Goal: Task Accomplishment & Management: Use online tool/utility

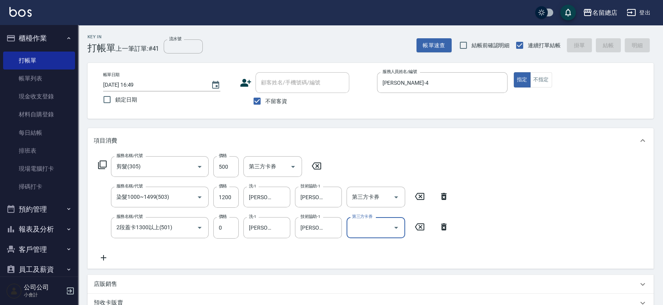
type input "[DATE] 17:44"
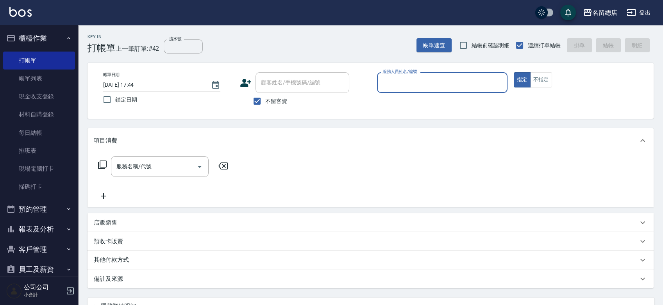
drag, startPoint x: 254, startPoint y: 103, endPoint x: 275, endPoint y: 77, distance: 33.3
click at [254, 103] on input "不留客資" at bounding box center [257, 101] width 16 height 16
checkbox input "false"
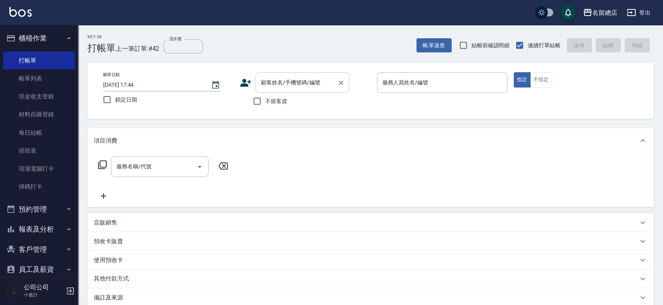
click at [275, 77] on input "顧客姓名/手機號碼/編號" at bounding box center [296, 83] width 75 height 14
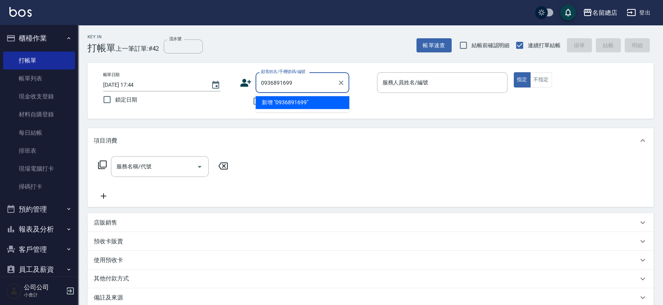
type input "0936891699"
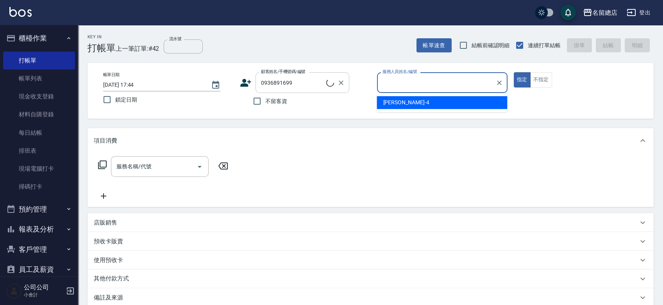
type input "4"
type input "[PERSON_NAME]/0936891699/0097016"
type input "4"
type button "true"
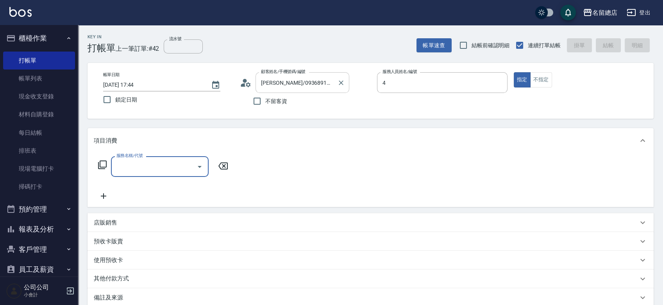
type input "[PERSON_NAME]-4"
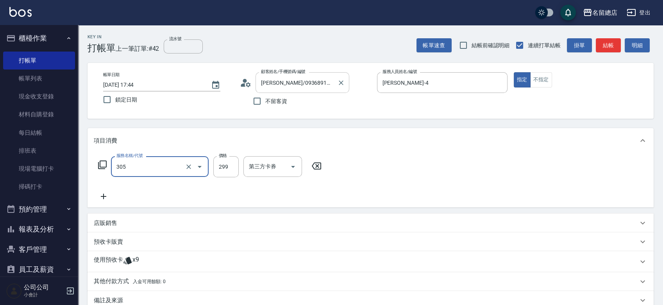
type input "剪髮(305)"
type input "300"
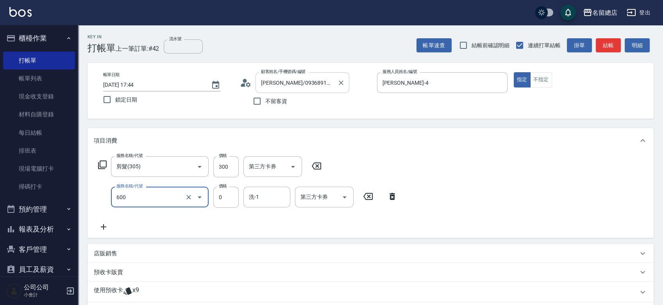
type input "洗髮(免費)(600)"
type input "0"
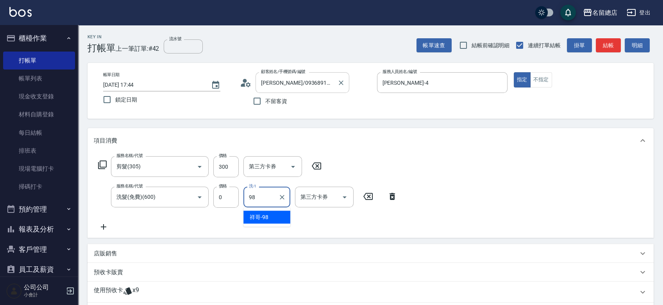
type input "祥哥-98"
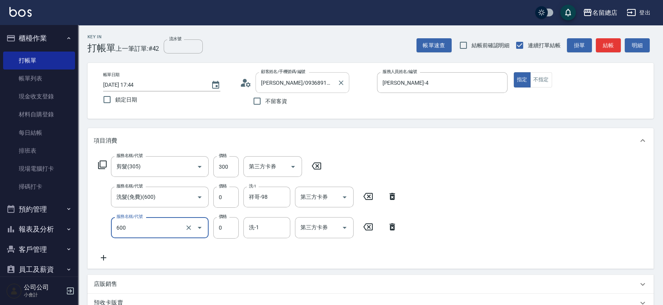
type input "洗髮(免費)(600)"
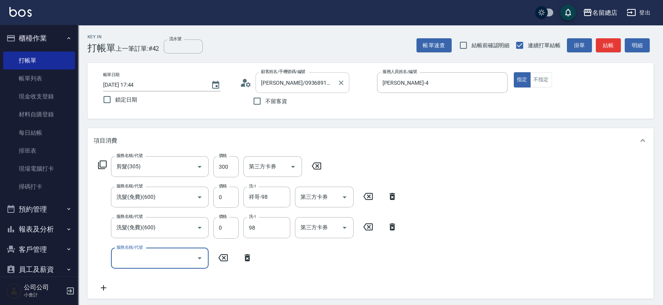
type input "祥哥-98"
type input "洗髮(免費)(600)"
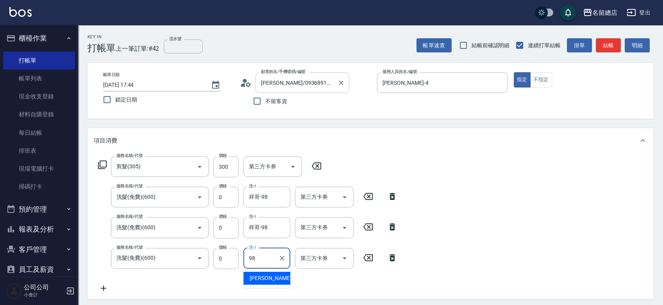
type input "祥哥-98"
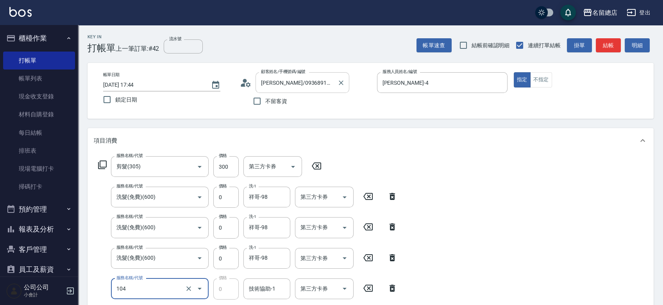
type input "頭皮蓋卡2點(104)"
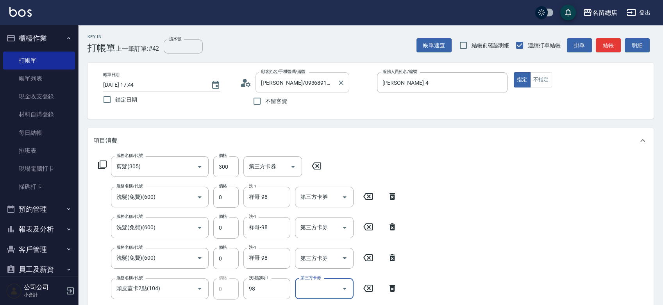
type input "祥哥-98"
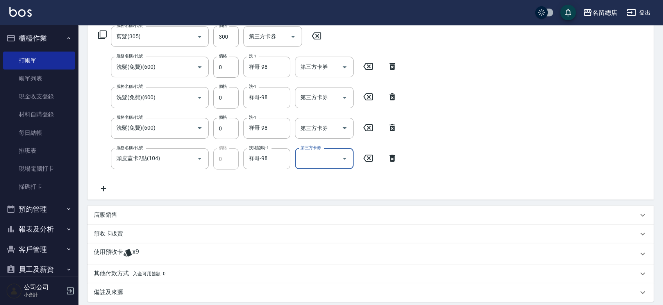
scroll to position [214, 0]
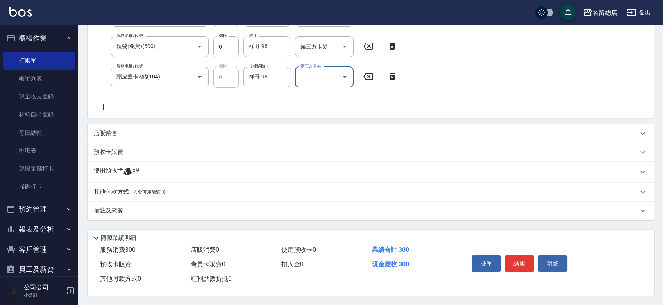
click at [126, 170] on icon at bounding box center [127, 170] width 9 height 9
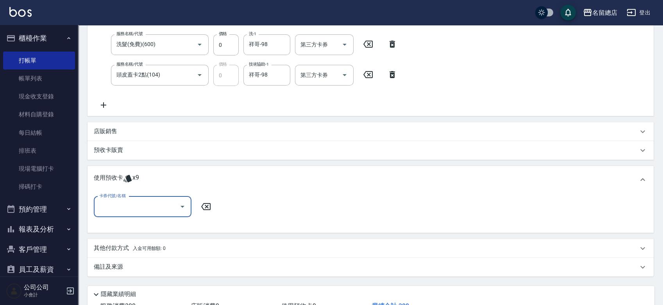
scroll to position [13, 0]
click at [114, 203] on input "卡券代號/名稱" at bounding box center [136, 207] width 79 height 14
click at [136, 224] on div "洗髮卡 剩餘9張 326" at bounding box center [143, 226] width 98 height 13
type input "洗髮卡 326"
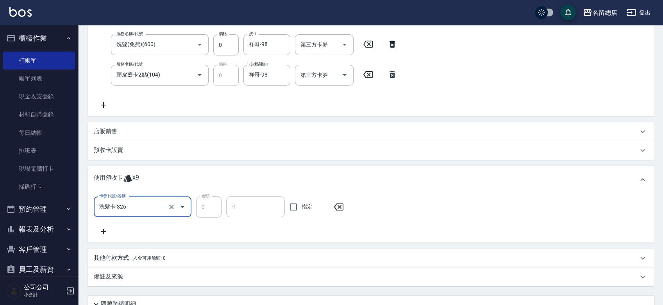
click at [298, 205] on input "指定" at bounding box center [293, 207] width 16 height 16
checkbox input "true"
click at [101, 234] on icon at bounding box center [104, 231] width 20 height 9
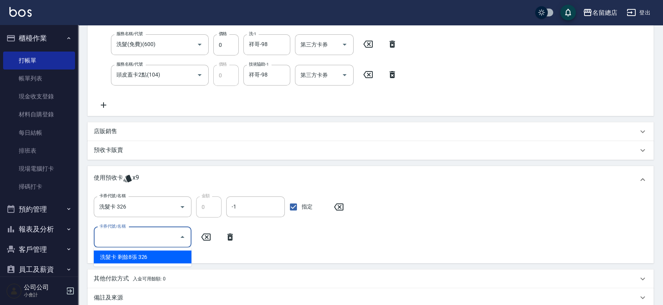
click at [136, 242] on input "卡券代號/名稱" at bounding box center [136, 237] width 79 height 14
click at [141, 254] on div "洗髮卡 剩餘8張 326" at bounding box center [143, 256] width 98 height 13
type input "洗髮卡 326"
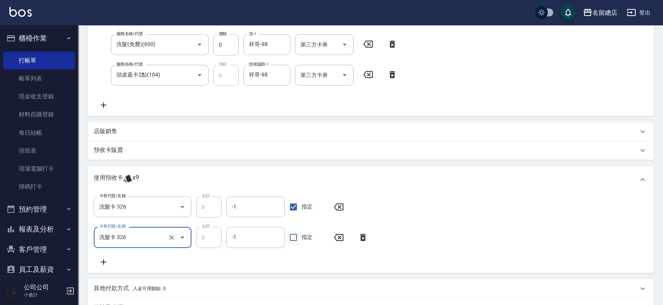
click at [297, 237] on input "指定" at bounding box center [293, 237] width 16 height 16
checkbox input "false"
click at [172, 238] on icon "Clear" at bounding box center [172, 238] width 8 height 8
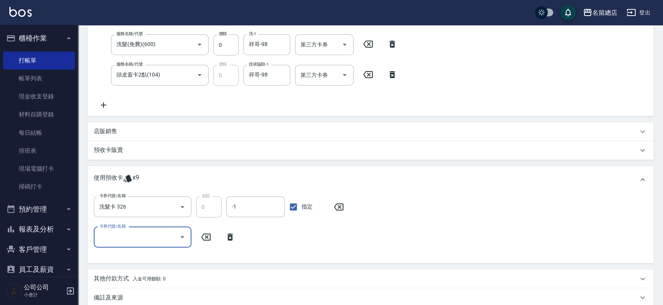
click at [128, 238] on input "卡券代號/名稱" at bounding box center [136, 237] width 79 height 14
click at [154, 255] on div "洗髮卡 剩餘8張 326" at bounding box center [143, 256] width 98 height 13
type input "洗髮卡 326"
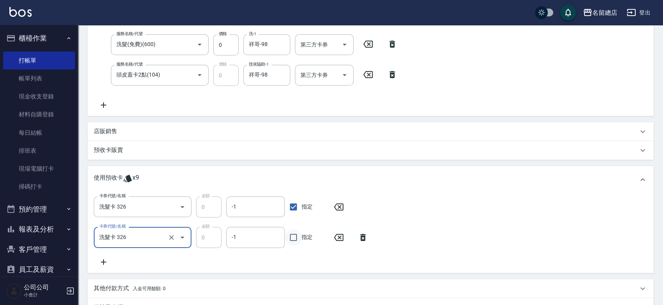
click at [297, 234] on input "指定" at bounding box center [293, 237] width 16 height 16
checkbox input "true"
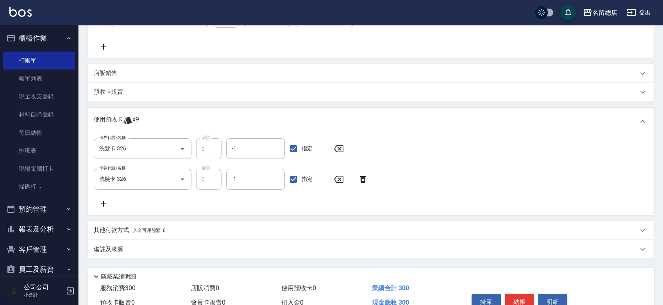
scroll to position [214, 0]
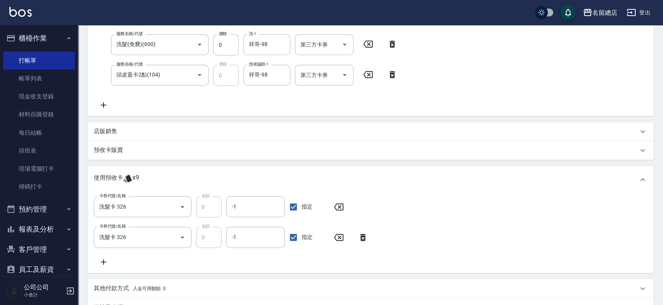
click at [102, 260] on icon at bounding box center [104, 261] width 20 height 9
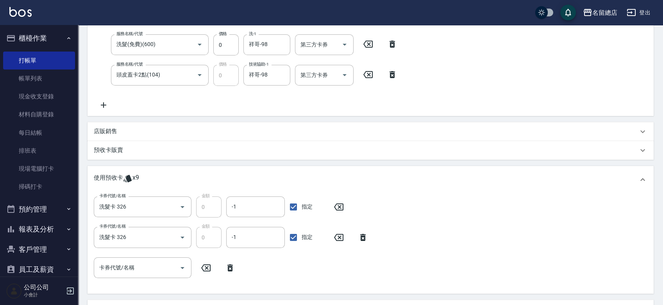
click at [113, 267] on div "卡券代號/名稱 卡券代號/名稱" at bounding box center [143, 267] width 98 height 21
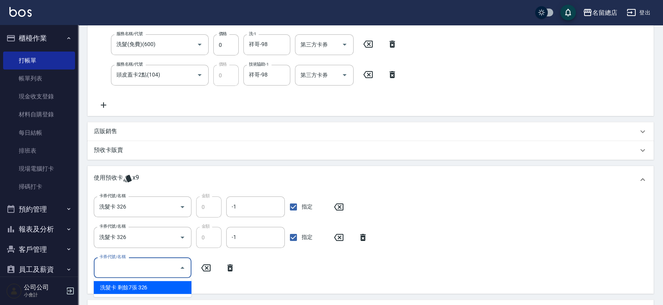
scroll to position [300, 0]
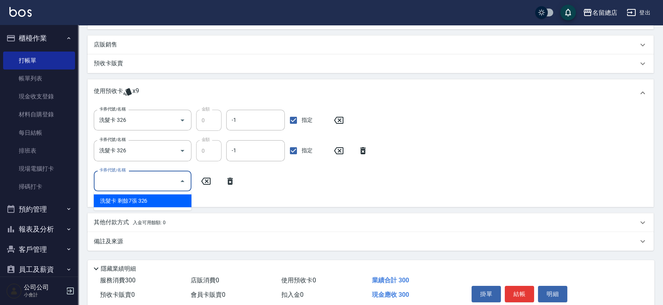
click at [363, 148] on icon at bounding box center [362, 150] width 5 height 7
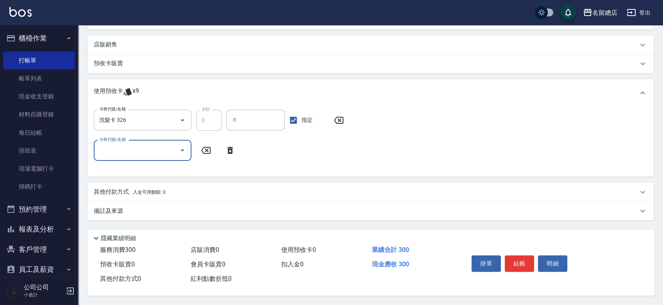
scroll to position [257, 0]
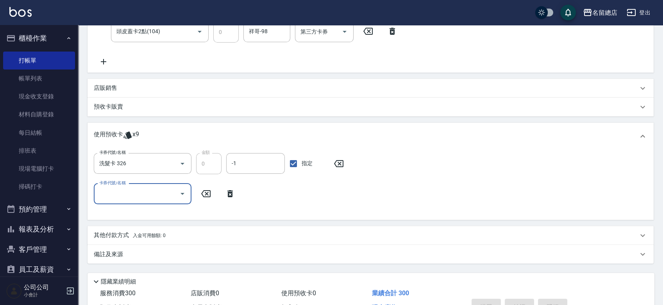
type input "[DATE] 17:46"
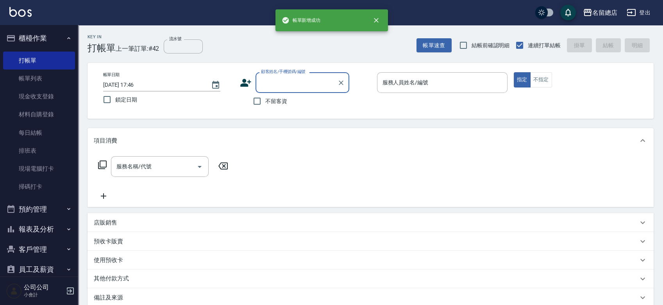
scroll to position [0, 0]
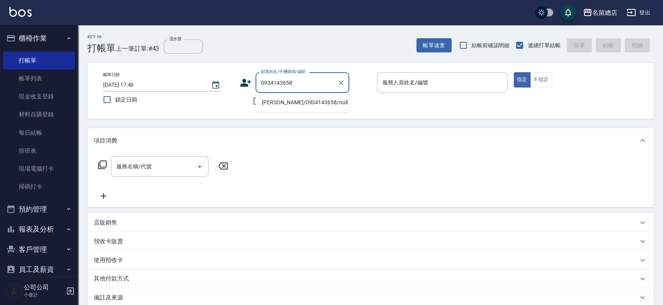
type input "[PERSON_NAME]/0934143658/null"
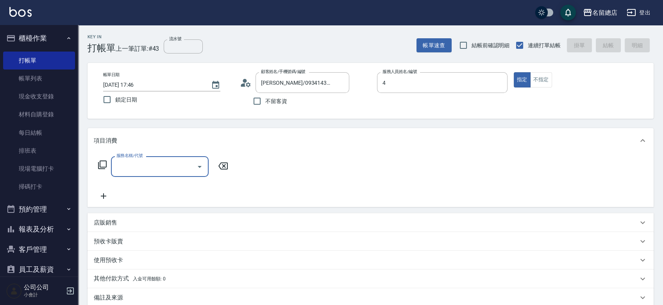
type input "[PERSON_NAME]-4"
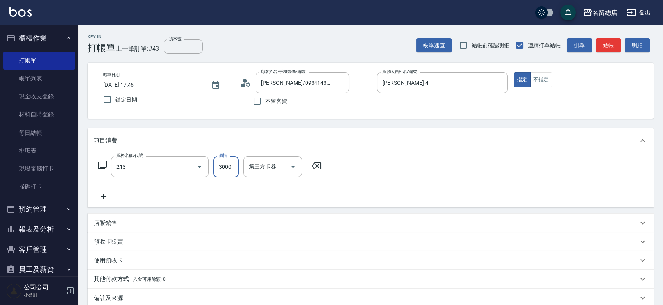
type input "陶溫3000以上(213)"
type input "3500"
type input "98"
type input "祥哥-98"
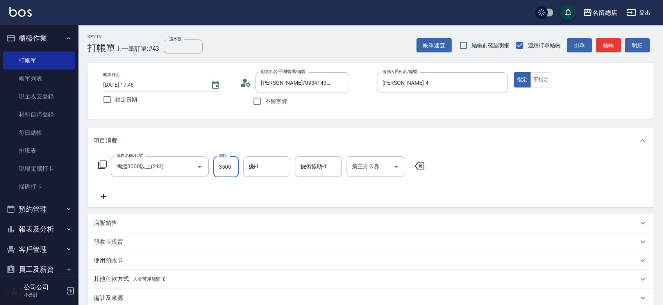
type input "祥哥-98"
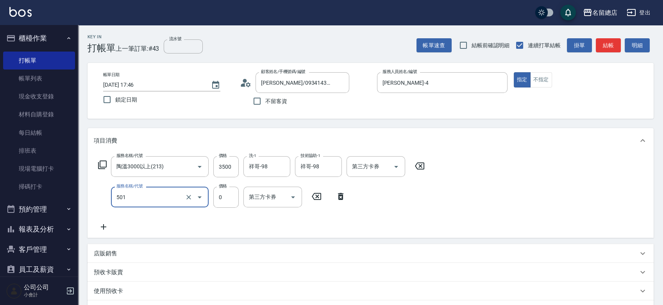
type input "2段蓋卡1300以上(501)"
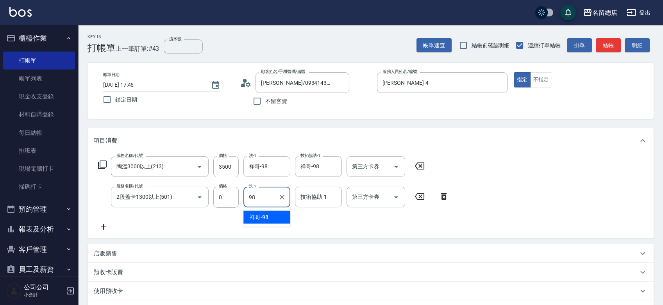
type input "祥哥-98"
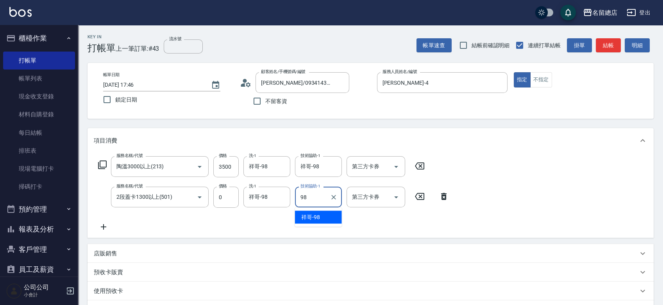
type input "祥哥-98"
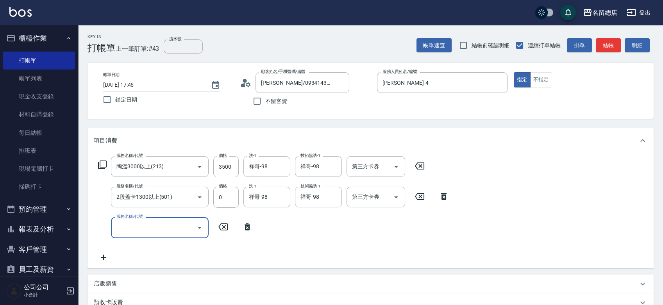
type input "4"
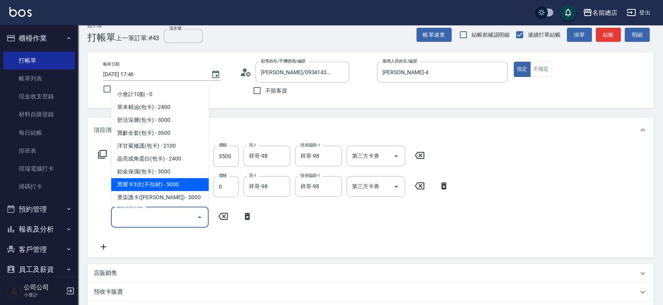
scroll to position [43, 0]
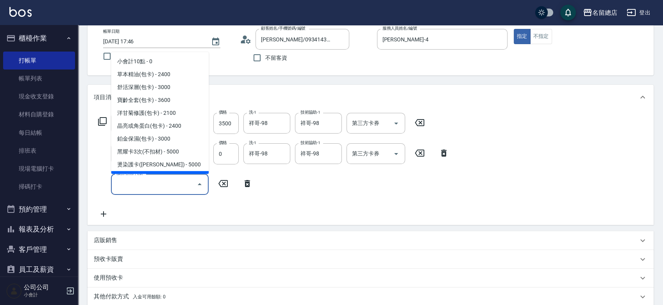
click at [128, 264] on div "預收卡販賣" at bounding box center [371, 259] width 566 height 19
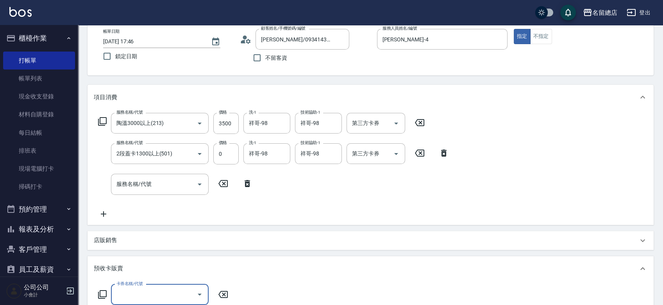
scroll to position [0, 0]
type input "二段自備卡(407)"
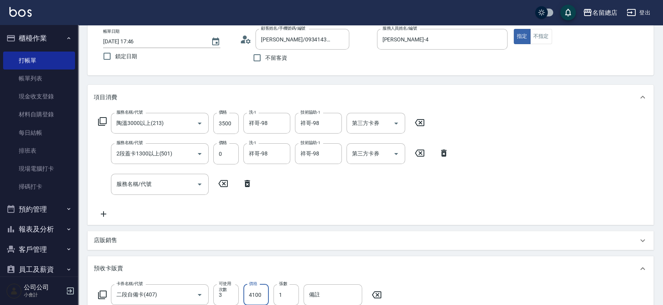
type input "4100"
type input "9247"
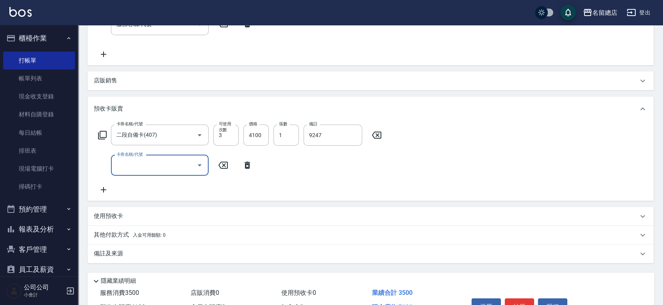
scroll to position [248, 0]
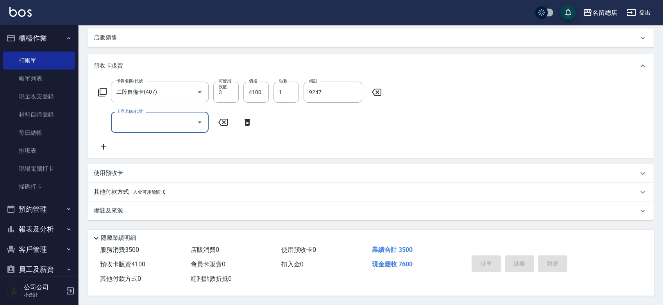
type input "[DATE] 17:47"
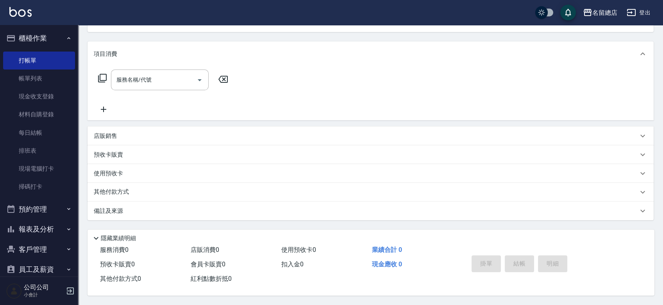
scroll to position [0, 0]
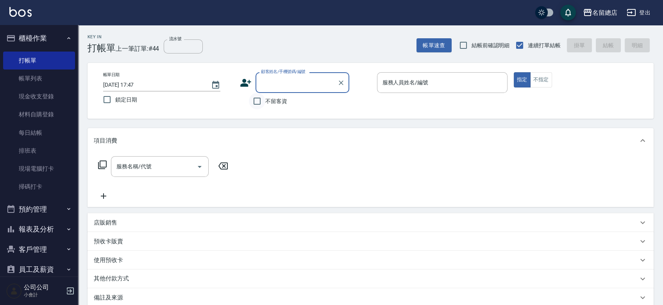
click at [254, 102] on input "不留客資" at bounding box center [257, 101] width 16 height 16
checkbox input "true"
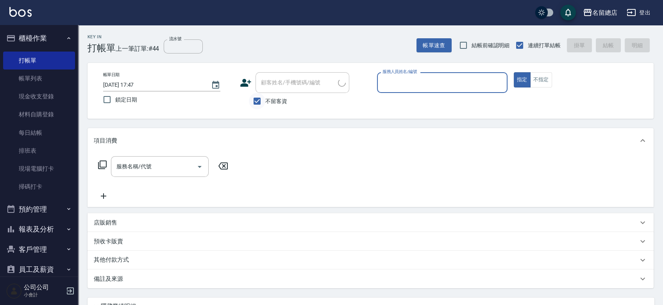
type input "[PERSON_NAME]/0932198429/"
click at [255, 101] on input "不留客資" at bounding box center [257, 101] width 16 height 16
checkbox input "false"
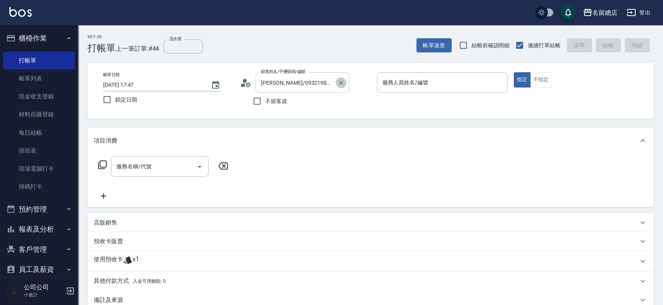
click at [340, 83] on icon "Clear" at bounding box center [341, 83] width 8 height 8
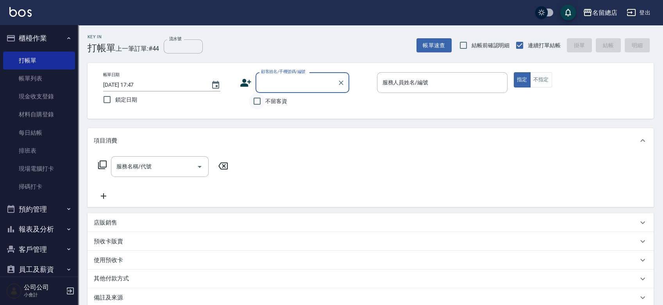
drag, startPoint x: 238, startPoint y: 105, endPoint x: 259, endPoint y: 102, distance: 20.6
click at [241, 105] on div "帳單日期 [DATE] 17:47 鎖定日期 顧客姓名/手機號碼/編號 顧客姓名/手機號碼/編號 不留客資 服務人員姓名/編號 服務人員姓名/編號 指定 不指定" at bounding box center [370, 90] width 547 height 37
click at [259, 102] on input "不留客資" at bounding box center [257, 101] width 16 height 16
checkbox input "true"
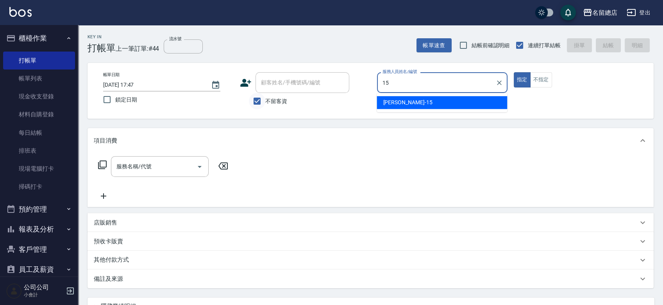
type input "[PERSON_NAME]-15"
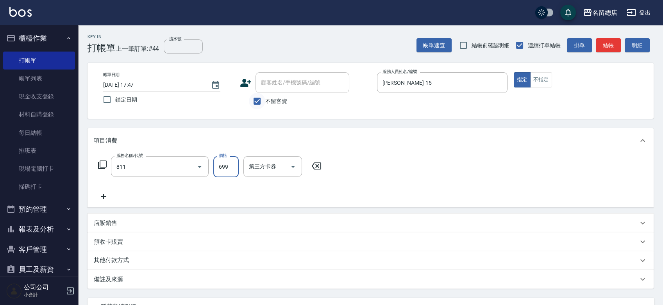
type input "洗+剪(811)"
type input "850"
type input "游之語-48"
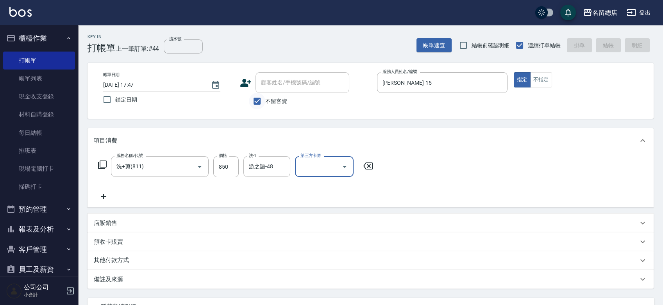
type input "[DATE] 17:48"
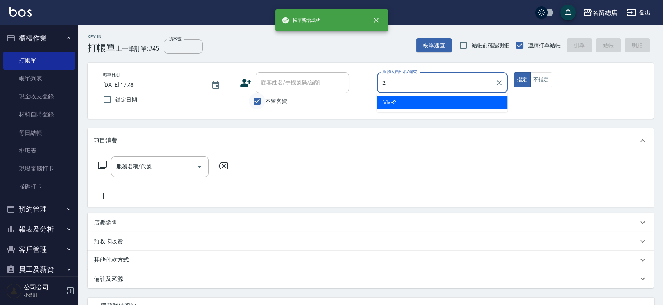
type input "Vivi-2"
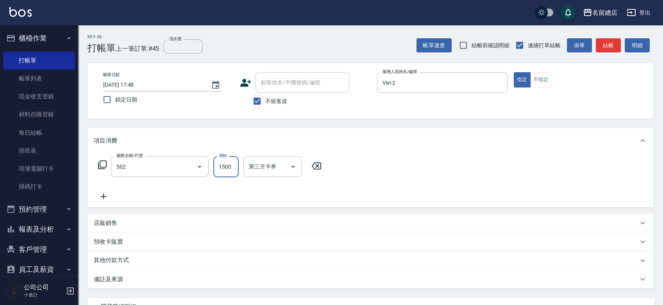
type input "染髮1500以上(502)"
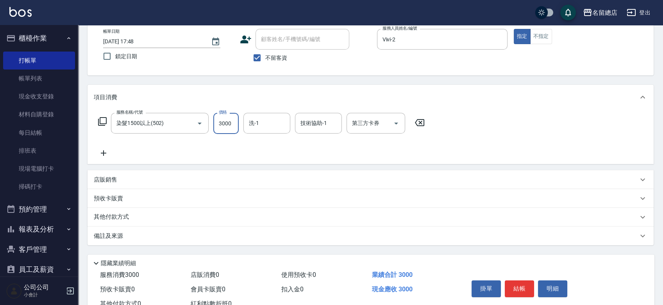
type input "3000"
click at [172, 213] on div "其他付款方式" at bounding box center [366, 217] width 544 height 9
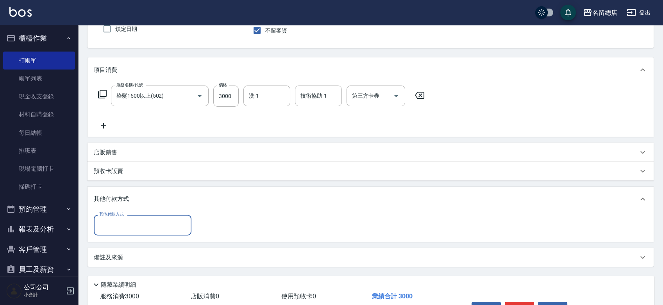
scroll to position [0, 0]
click at [158, 164] on div "預收卡販賣" at bounding box center [371, 171] width 566 height 19
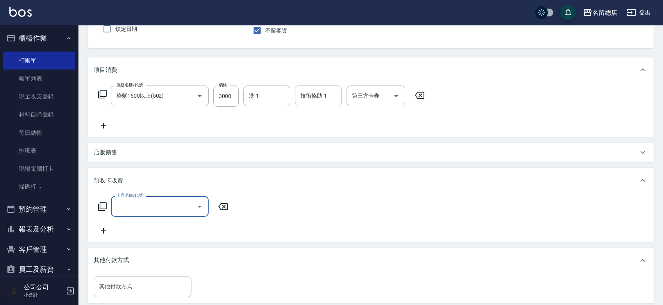
click at [158, 155] on div "店販銷售" at bounding box center [366, 152] width 544 height 8
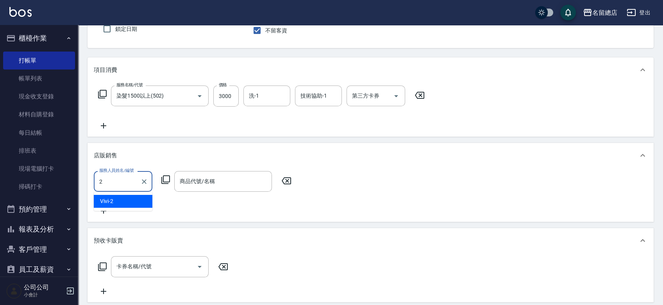
type input "Vivi-2"
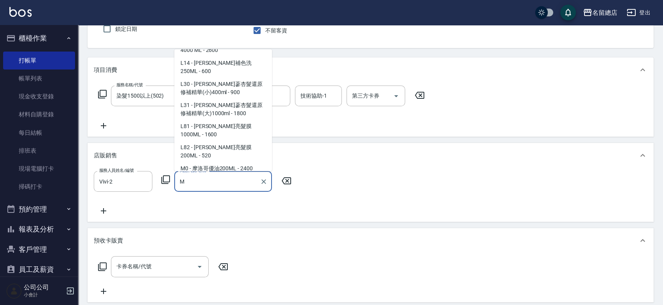
scroll to position [477, 0]
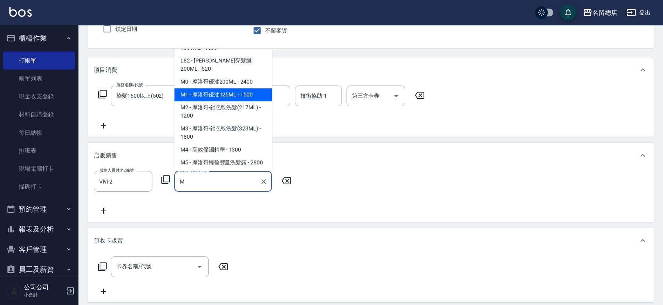
click at [212, 101] on span "M1 - 摩洛哥優油125ML - 1500" at bounding box center [223, 94] width 98 height 13
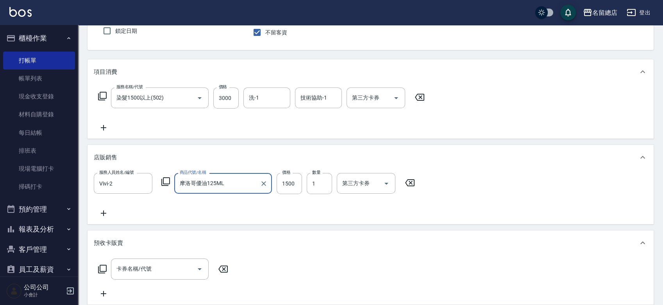
scroll to position [68, 0]
type input "摩洛哥優油125ML"
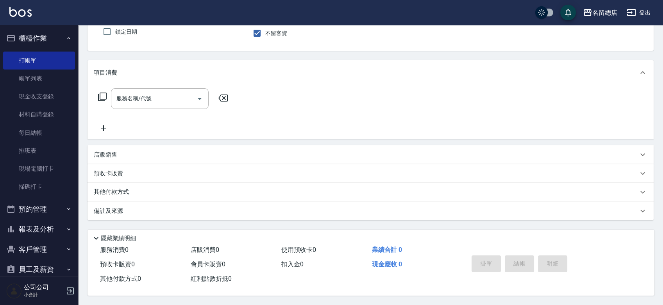
scroll to position [0, 0]
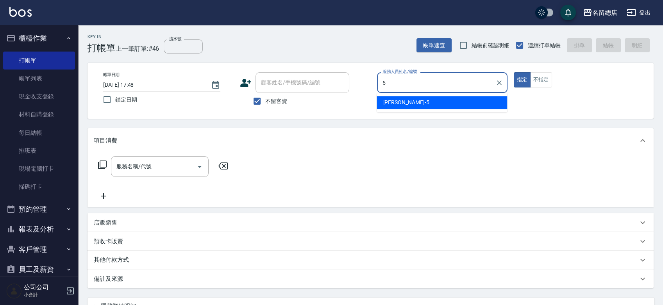
type input "[PERSON_NAME]-5"
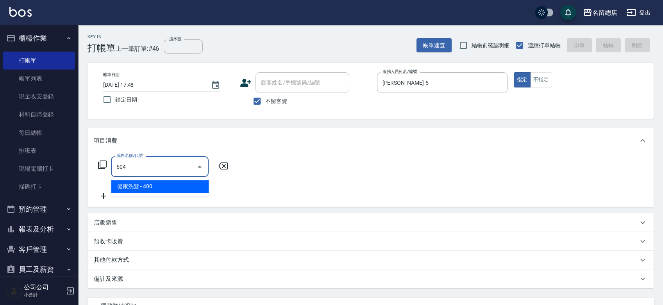
type input "健康洗髮(604)"
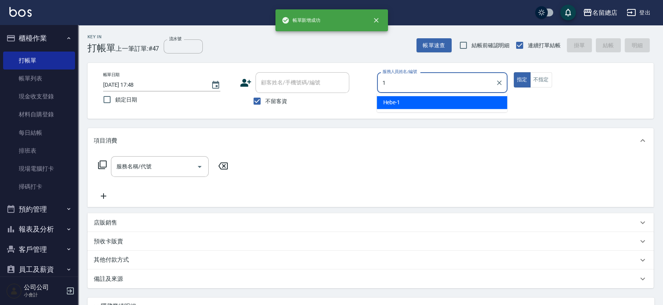
type input "Hebe-1"
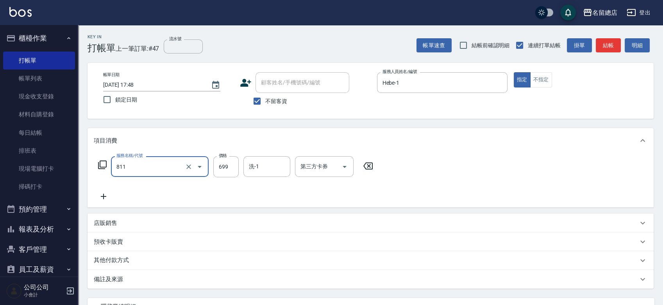
type input "洗+剪(811)"
type input "700"
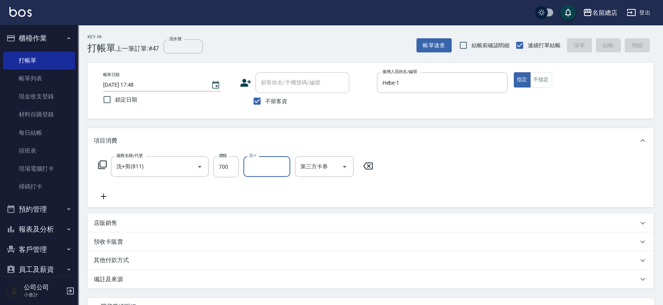
type input "[DATE] 17:49"
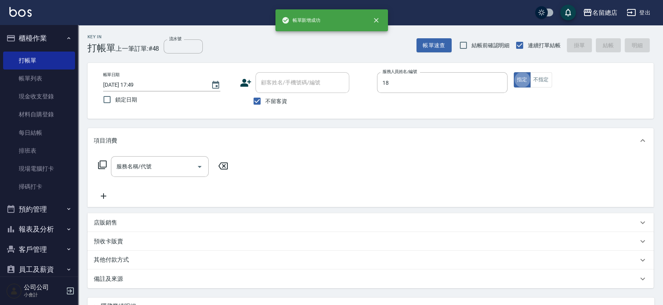
type input "[PERSON_NAME]-18"
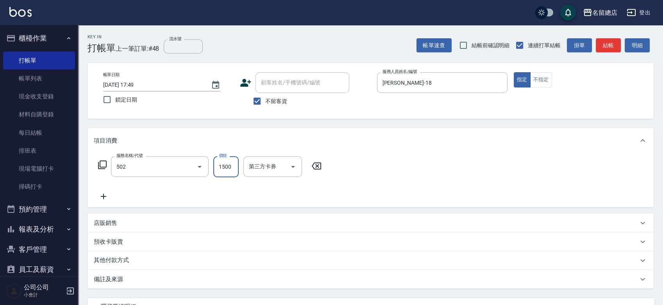
type input "染髮1500以上(502)"
type input "2000"
type input "66"
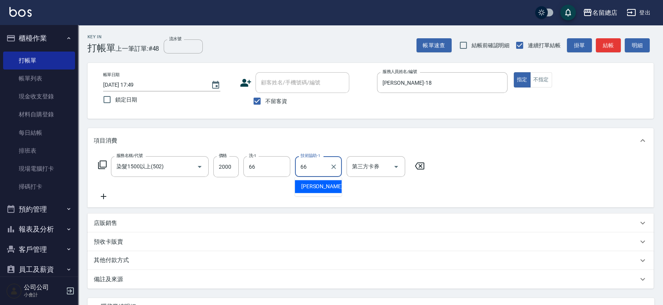
type input "[PERSON_NAME]-66"
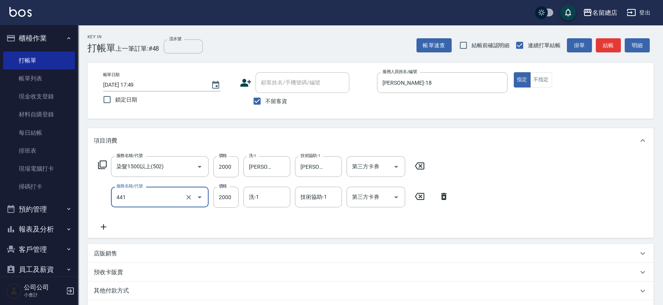
type input "2段自單次1300以上(441)"
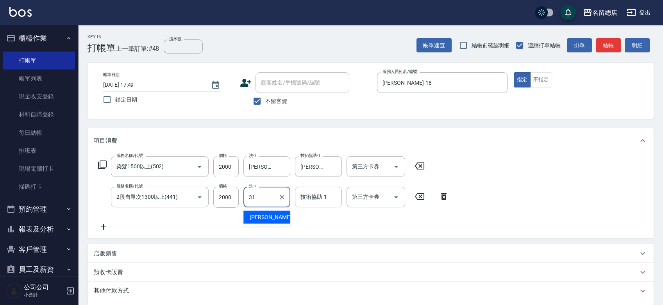
type input "[PERSON_NAME]-31"
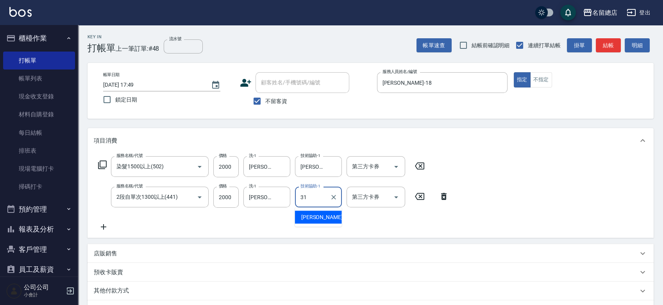
type input "[PERSON_NAME]-31"
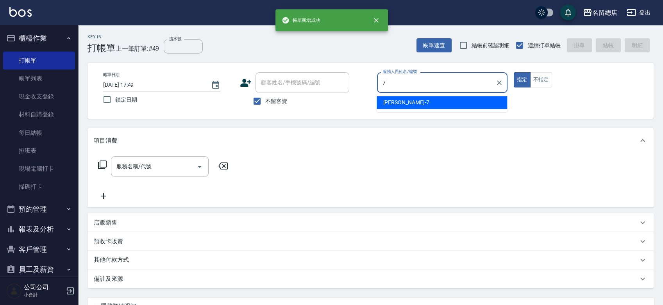
type input "Mick-7"
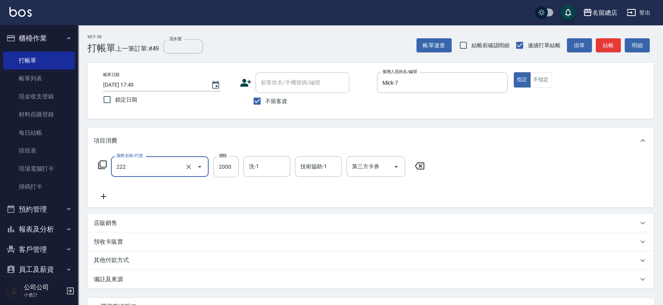
type input "燙髮2000以上(222)"
type input "2100"
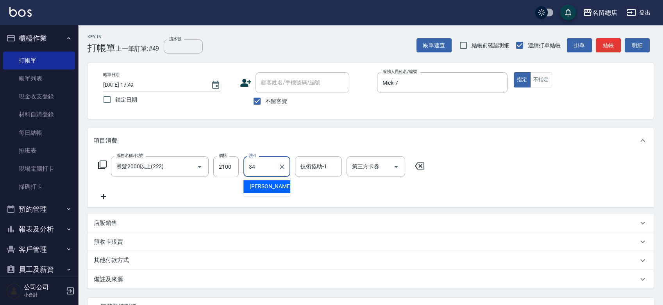
type input "[PERSON_NAME]-34"
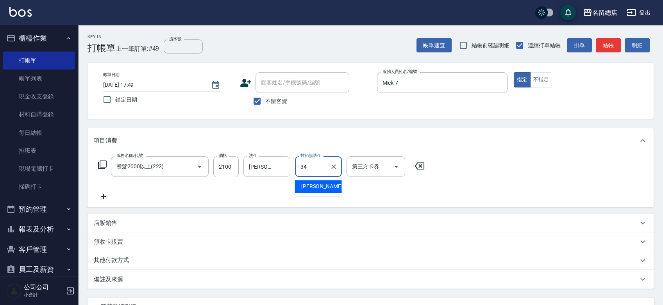
type input "[PERSON_NAME]-34"
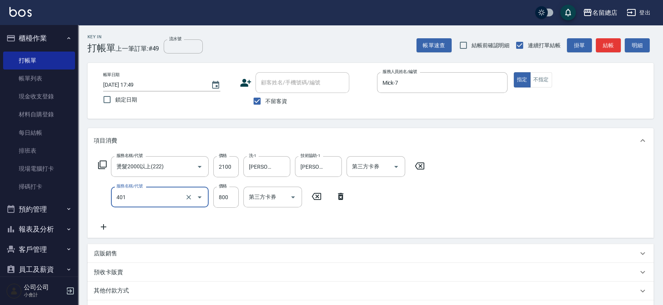
type input "自備護髮(401)"
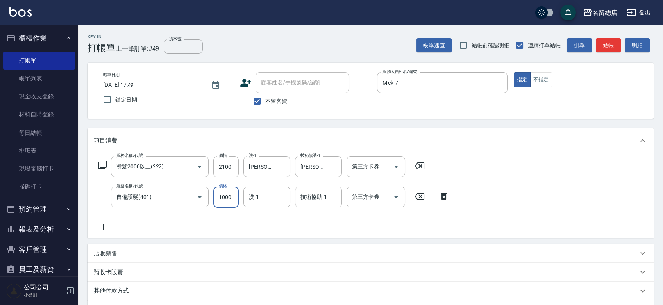
type input "1000"
type input "[PERSON_NAME]-34"
click at [285, 197] on icon "Clear" at bounding box center [282, 197] width 8 height 8
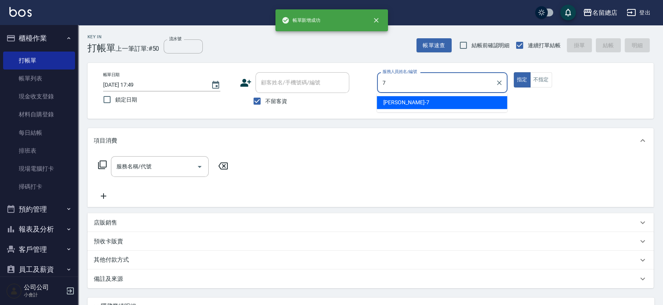
type input "Mick-7"
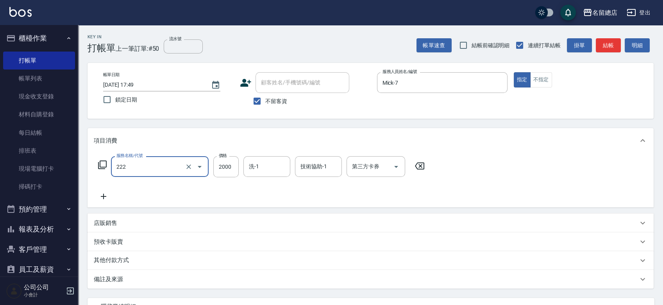
type input "燙髮2000以上(222)"
type input "2100"
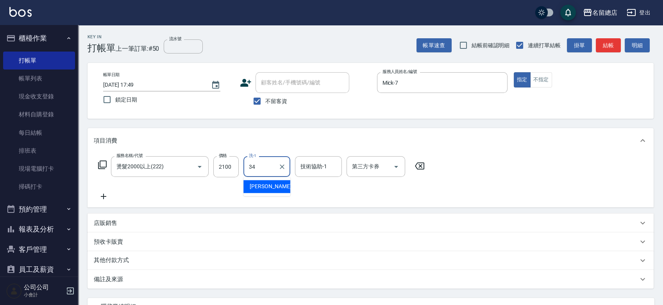
type input "[PERSON_NAME]-34"
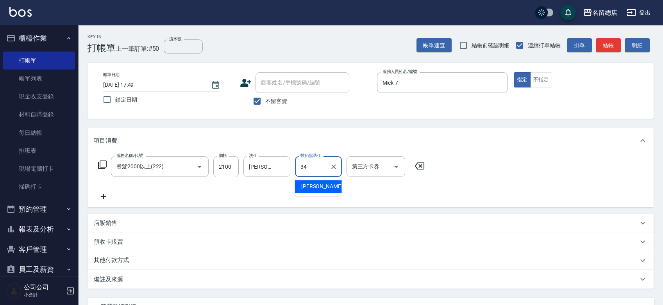
type input "[PERSON_NAME]-34"
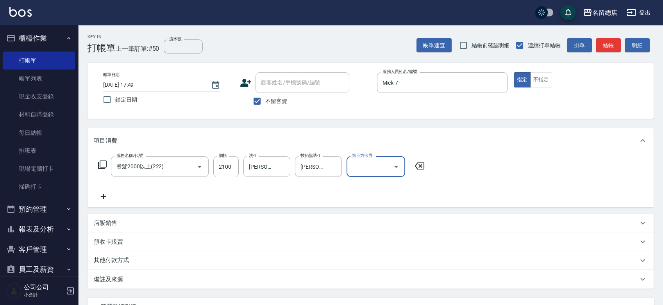
scroll to position [43, 0]
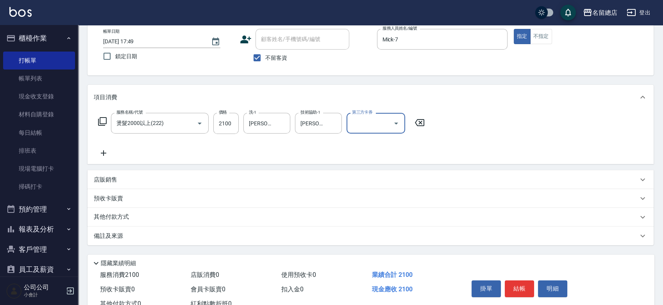
click at [138, 210] on div "其他付款方式" at bounding box center [371, 217] width 566 height 19
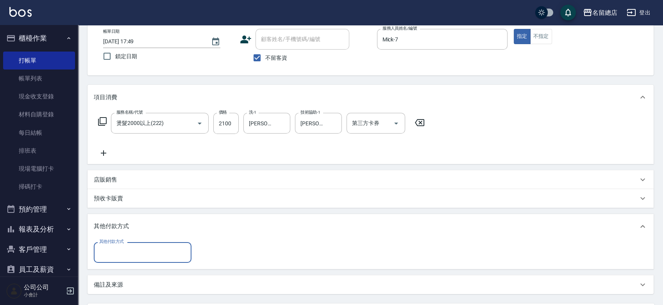
scroll to position [0, 0]
click at [135, 255] on input "其他付款方式" at bounding box center [142, 253] width 91 height 14
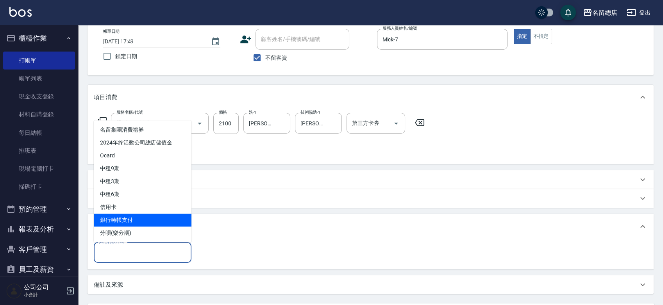
click at [142, 215] on span "銀行轉帳支付" at bounding box center [143, 220] width 98 height 13
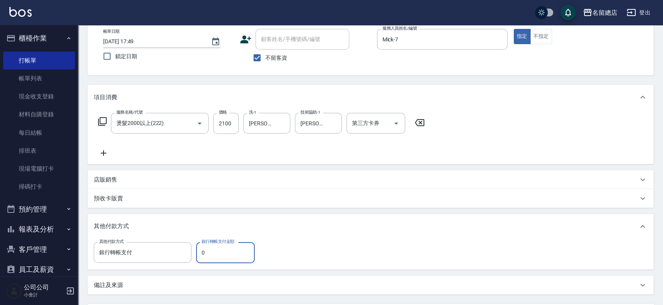
type input "銀行轉帳支付"
type input "2100"
type input "[DATE] 17:50"
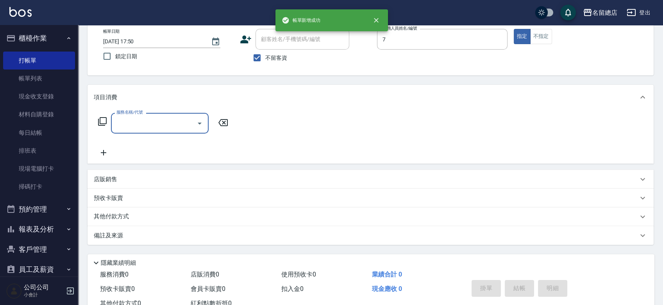
type input "Mick-7"
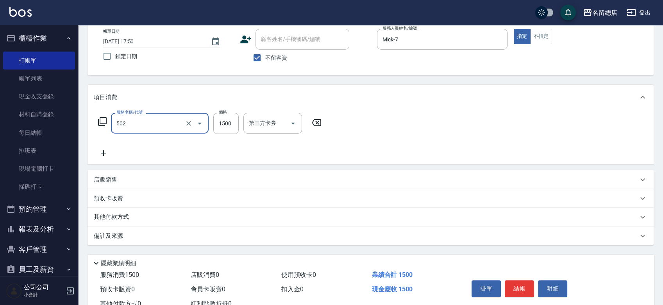
type input "染髮1500以上(502)"
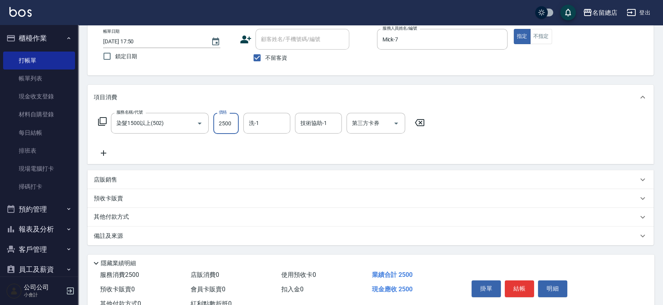
type input "2500"
type input "[PERSON_NAME]-34"
click at [119, 215] on p "其他付款方式" at bounding box center [113, 217] width 39 height 9
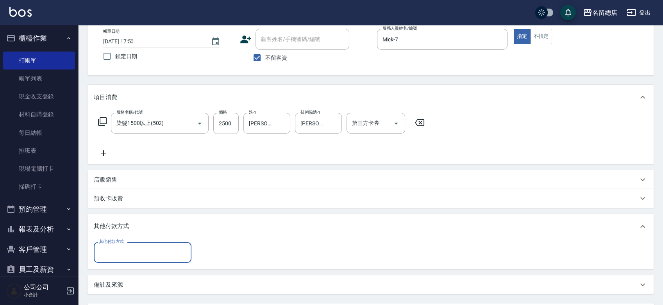
click at [135, 257] on input "其他付款方式" at bounding box center [142, 253] width 91 height 14
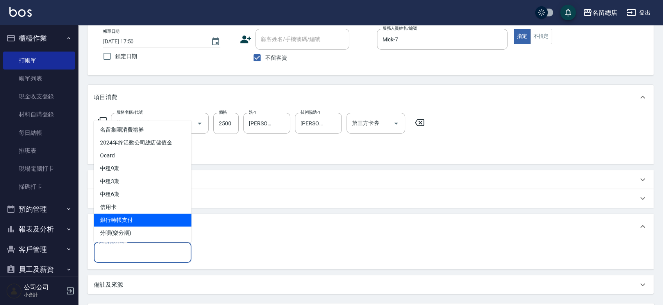
click at [137, 220] on span "銀行轉帳支付" at bounding box center [143, 220] width 98 height 13
type input "銀行轉帳支付"
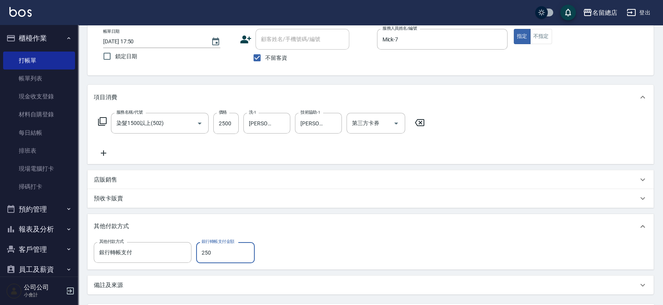
type input "2500"
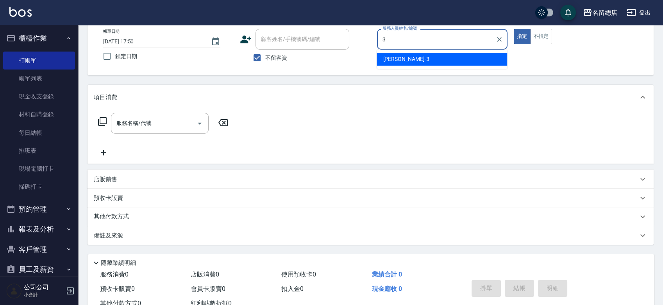
type input "芷涵-3"
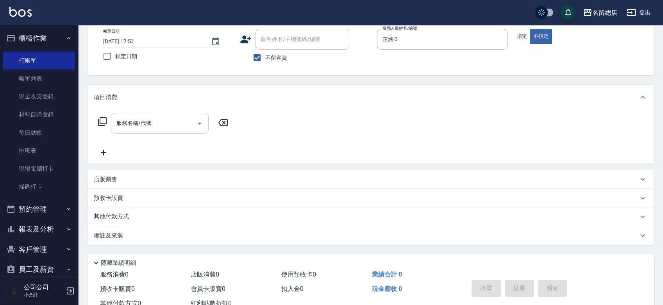
click at [170, 132] on div "服務名稱/代號" at bounding box center [160, 123] width 98 height 21
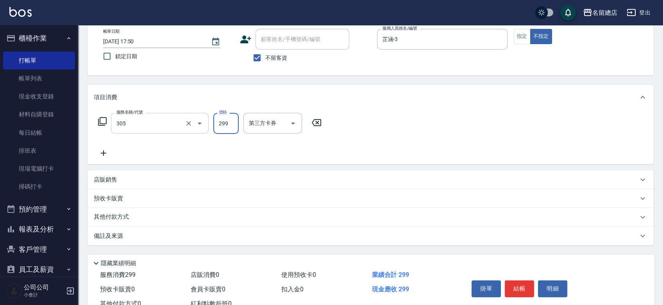
type input "剪髮(305)"
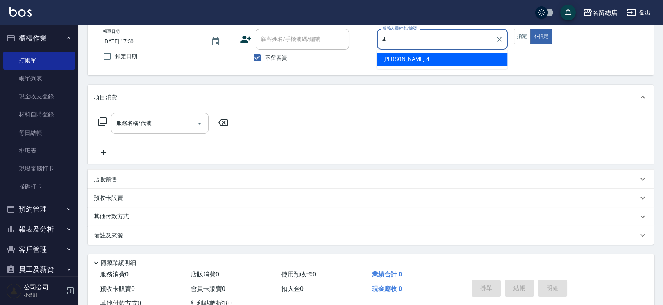
type input "[PERSON_NAME]-4"
type button "false"
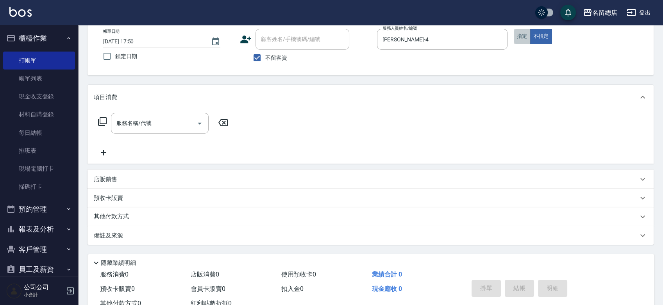
click at [522, 36] on button "指定" at bounding box center [522, 36] width 17 height 15
click at [174, 127] on input "服務名稱/代號" at bounding box center [153, 123] width 79 height 14
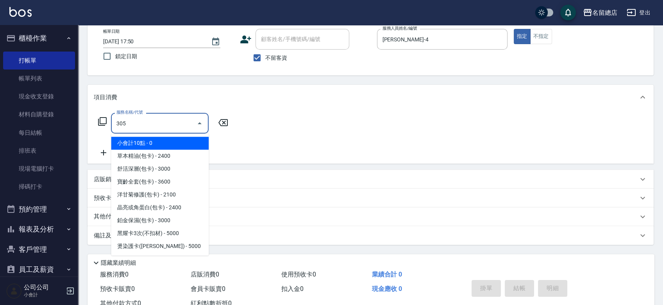
type input "剪髮(305)"
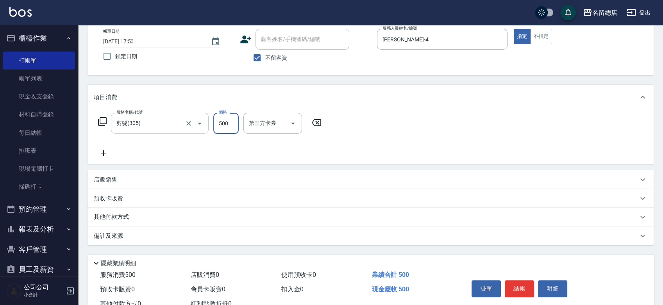
type input "500"
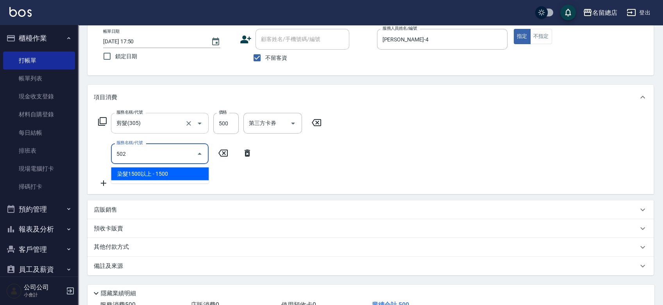
type input "染髮1500以上(502)"
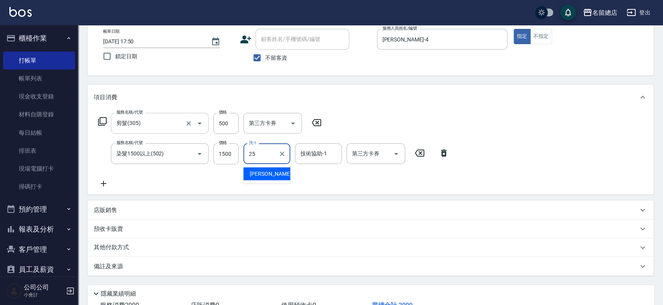
type input "[PERSON_NAME]-25"
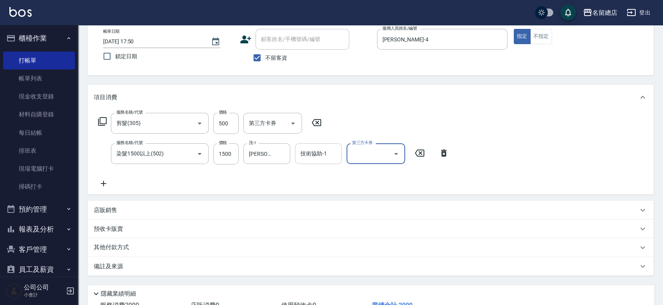
click at [326, 150] on div "技術協助-1 技術協助-1" at bounding box center [318, 153] width 47 height 21
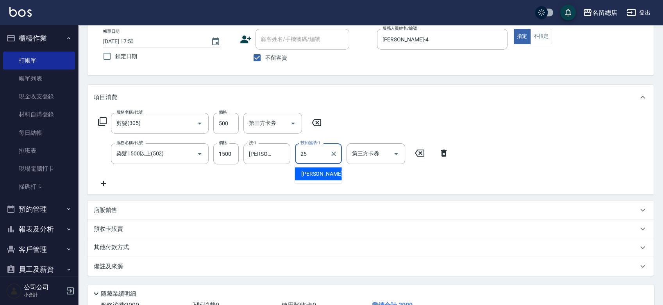
type input "[PERSON_NAME]-25"
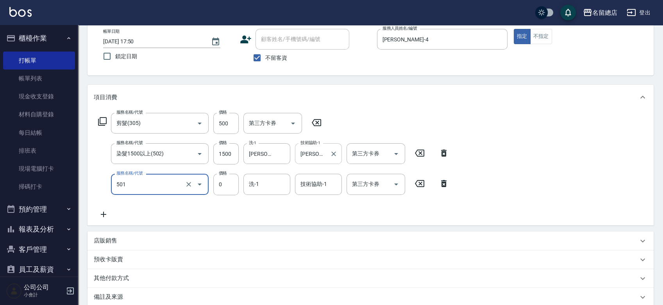
type input "2段蓋卡1300以上(501)"
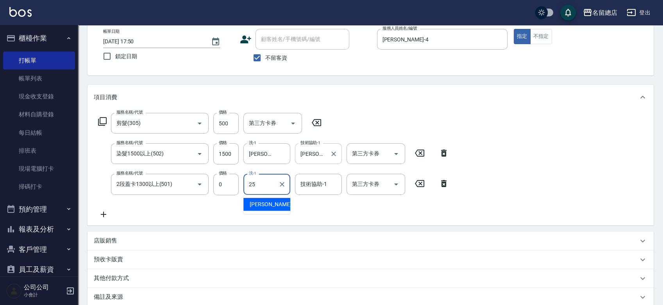
type input "[PERSON_NAME]-25"
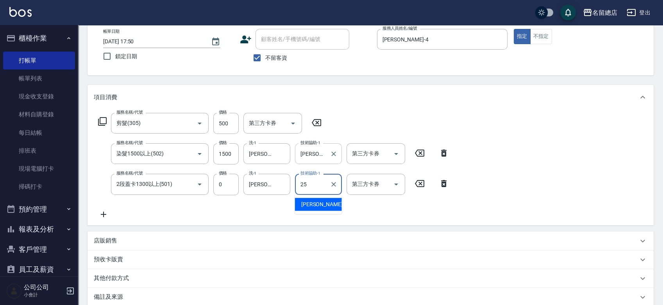
type input "[PERSON_NAME]-25"
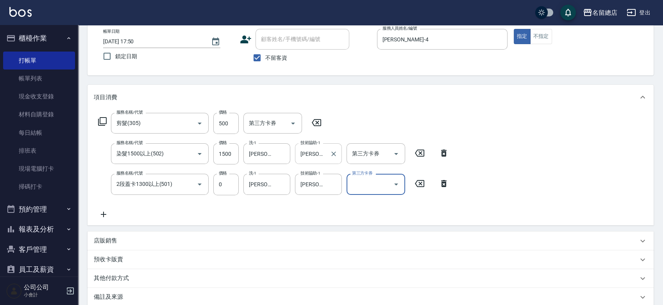
type input "[DATE] 17:51"
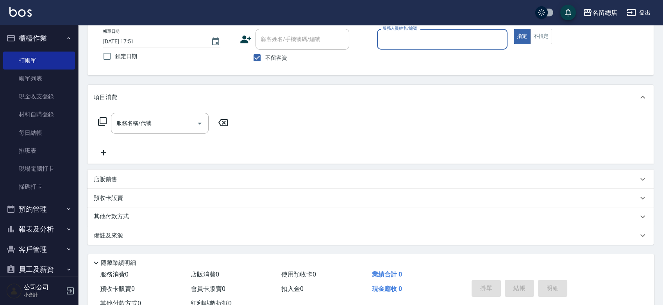
click at [50, 230] on button "報表及分析" at bounding box center [39, 229] width 72 height 20
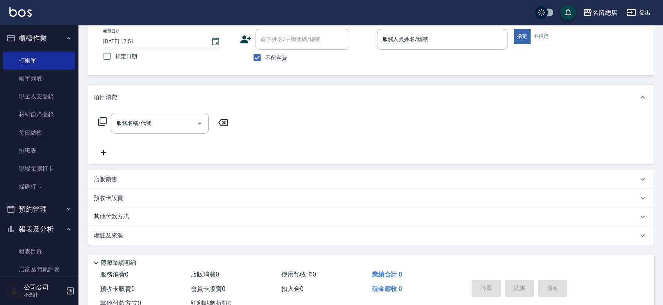
scroll to position [130, 0]
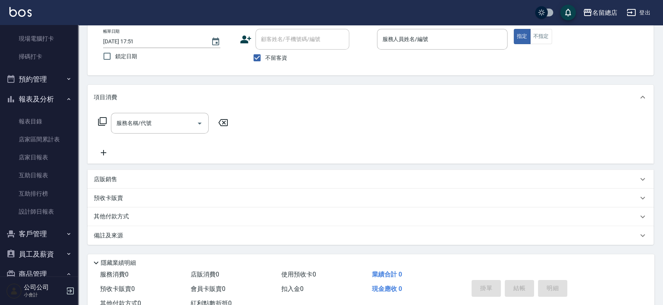
click at [70, 286] on div "公司公司 小會計" at bounding box center [39, 291] width 78 height 28
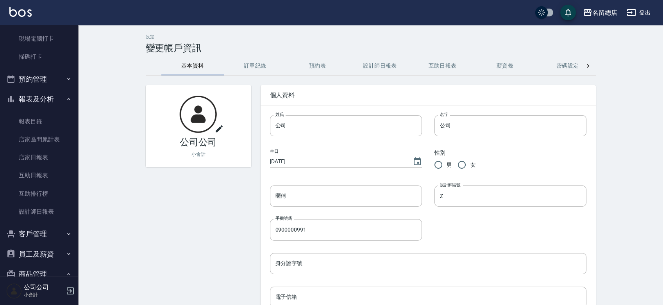
click at [74, 291] on icon "button" at bounding box center [70, 290] width 9 height 9
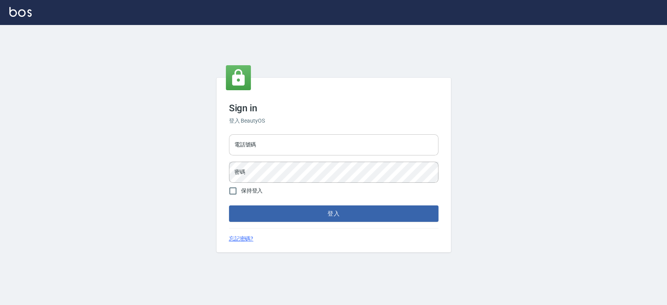
click at [244, 147] on div "電話號碼 電話號碼" at bounding box center [333, 144] width 209 height 21
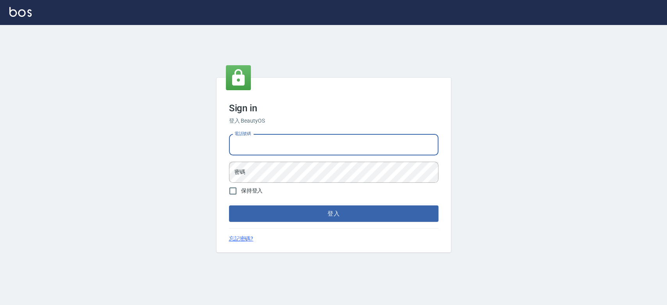
type input "0921342116"
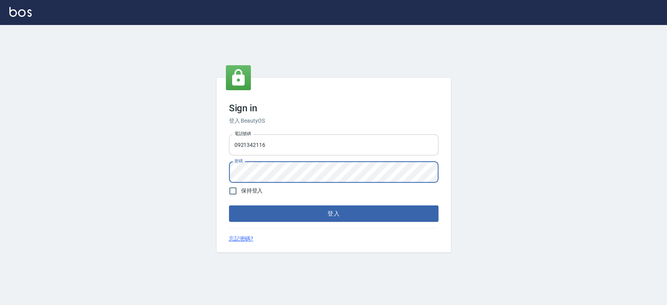
click at [229, 205] on button "登入" at bounding box center [333, 213] width 209 height 16
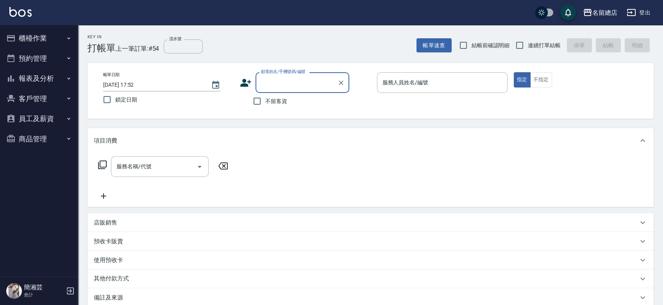
click at [34, 80] on button "報表及分析" at bounding box center [39, 78] width 72 height 20
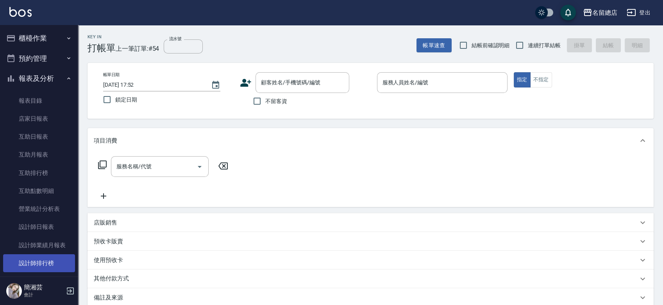
click at [45, 259] on link "設計師排行榜" at bounding box center [39, 263] width 72 height 18
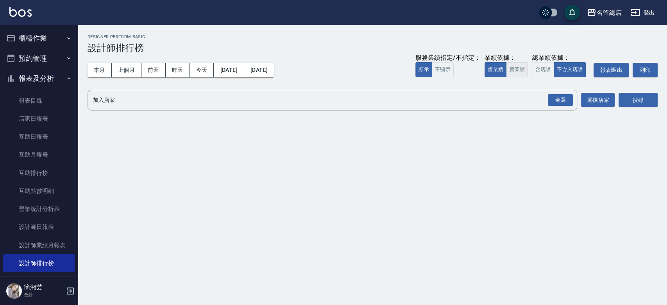
click at [516, 68] on button "實業績" at bounding box center [517, 69] width 22 height 15
click at [553, 98] on div "全選" at bounding box center [560, 100] width 25 height 12
click at [642, 97] on button "搜尋" at bounding box center [637, 100] width 39 height 14
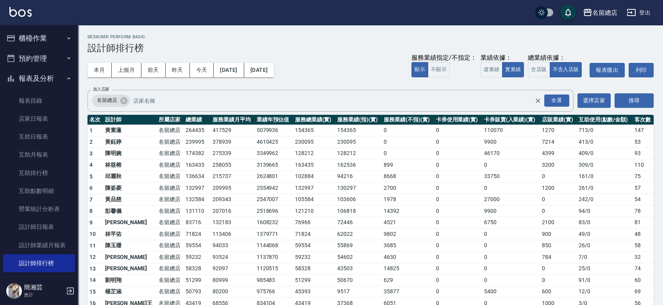
click at [43, 42] on button "櫃檯作業" at bounding box center [39, 38] width 72 height 20
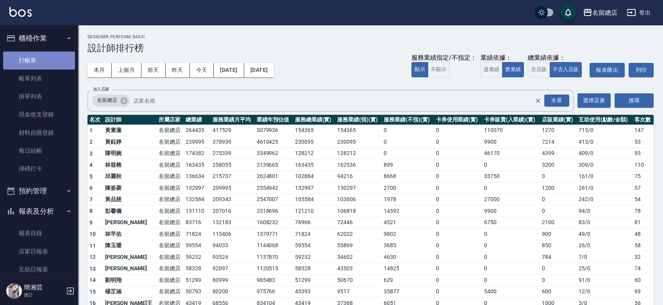
click at [44, 60] on link "打帳單" at bounding box center [39, 61] width 72 height 18
